Goal: Navigation & Orientation: Understand site structure

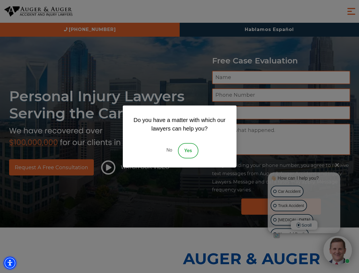
click at [10, 263] on img "Accessibility Menu" at bounding box center [10, 263] width 13 height 13
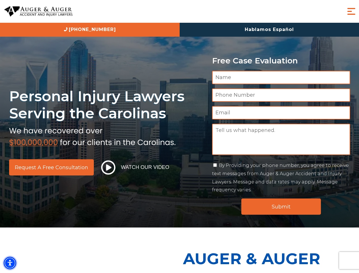
click at [10, 263] on img "Accessibility Menu" at bounding box center [10, 263] width 13 height 13
